Goal: Information Seeking & Learning: Learn about a topic

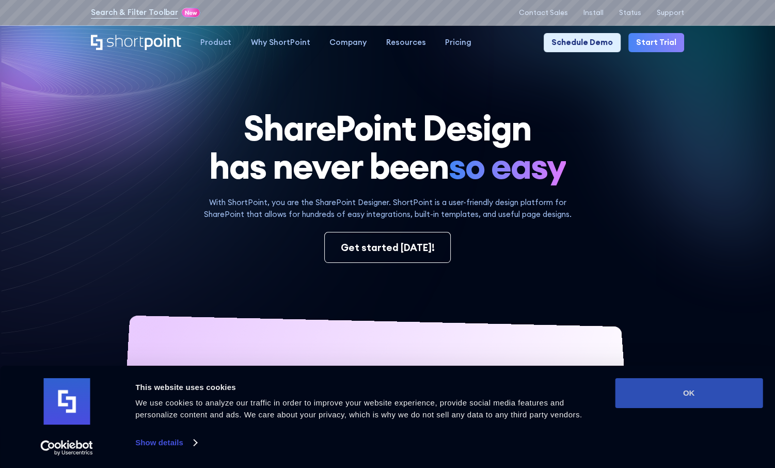
click at [661, 400] on button "OK" at bounding box center [689, 393] width 148 height 30
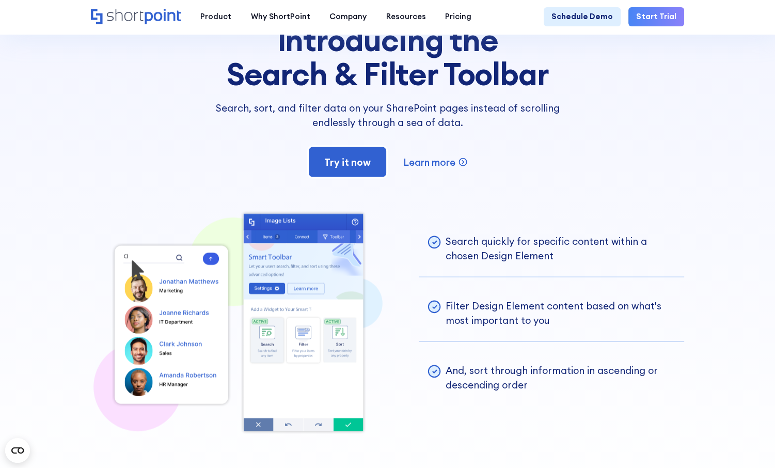
scroll to position [2014, 0]
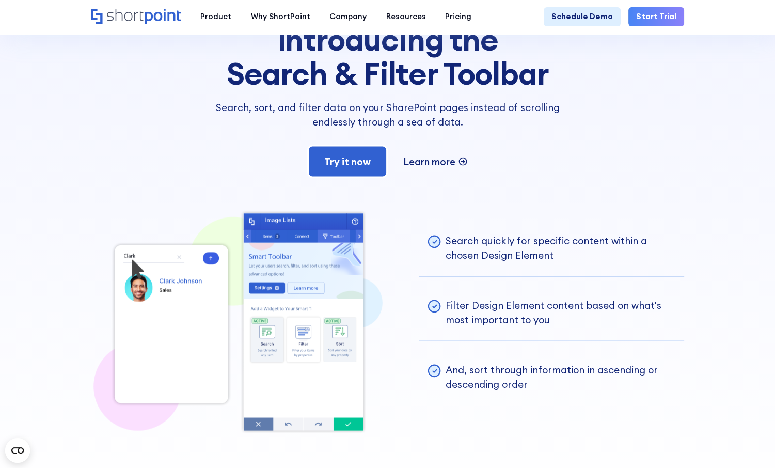
click at [450, 169] on p "Learn more" at bounding box center [429, 161] width 52 height 14
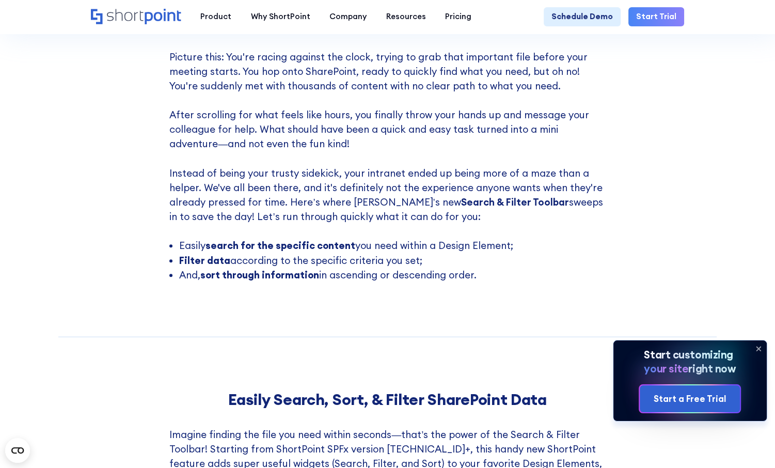
scroll to position [547, 0]
click at [246, 134] on p "Picture this: You're racing against the clock, trying to grab that important fi…" at bounding box center [387, 143] width 436 height 189
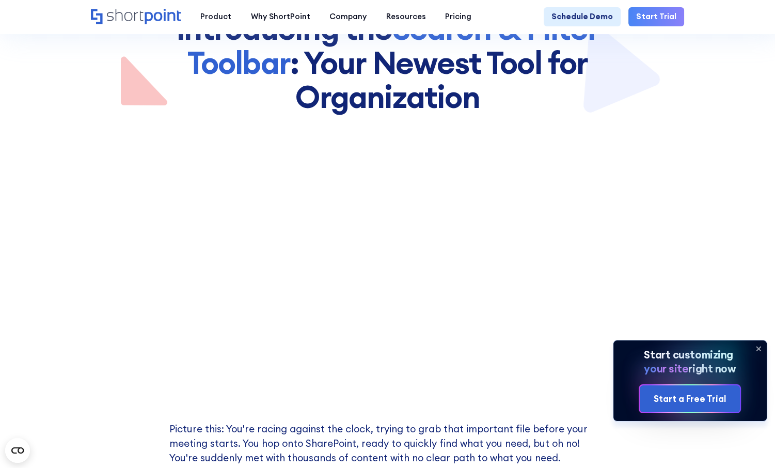
scroll to position [175, 0]
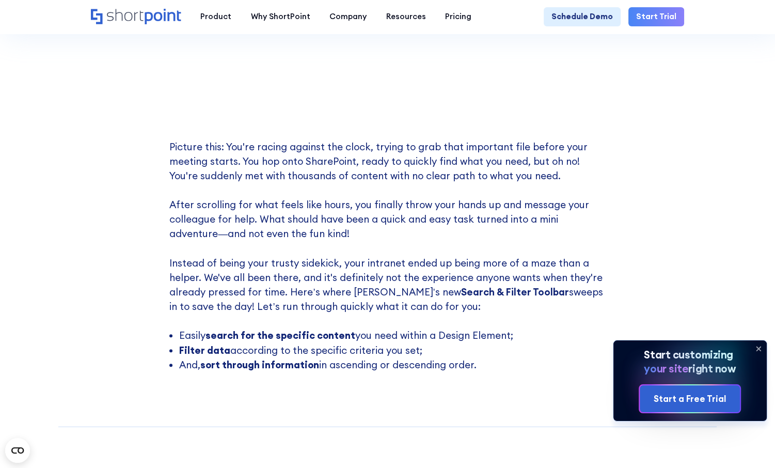
scroll to position [457, 0]
click at [756, 350] on icon at bounding box center [759, 348] width 17 height 17
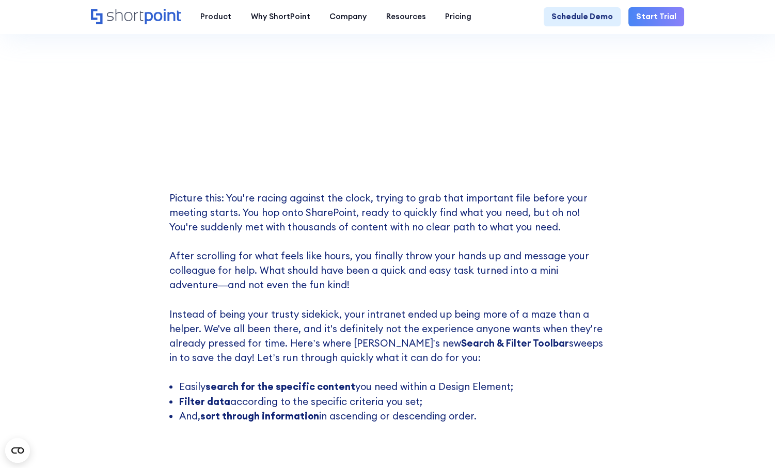
scroll to position [406, 0]
click at [350, 306] on p "Picture this: You're racing against the clock, trying to grab that important fi…" at bounding box center [387, 284] width 436 height 189
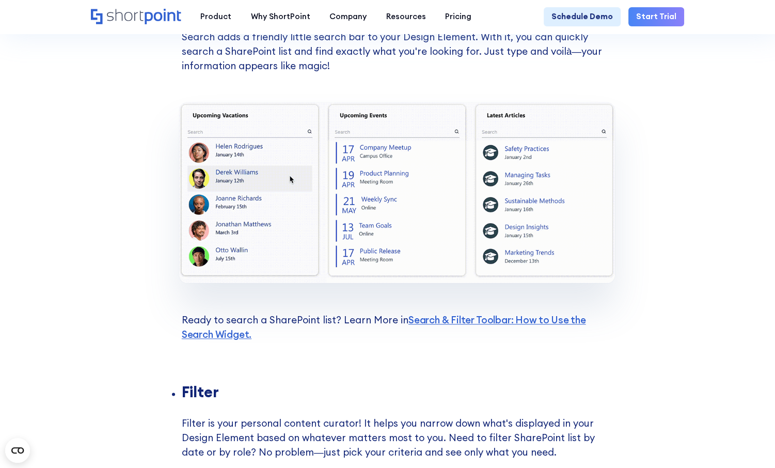
scroll to position [1091, 0]
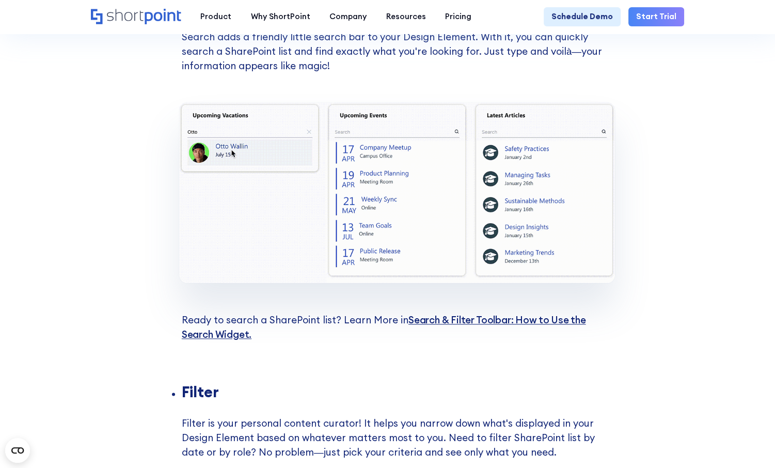
click at [459, 334] on link "Search & Filter Toolbar: How to Use the Search Widget. ‍" at bounding box center [384, 327] width 405 height 27
